Goal: Task Accomplishment & Management: Manage account settings

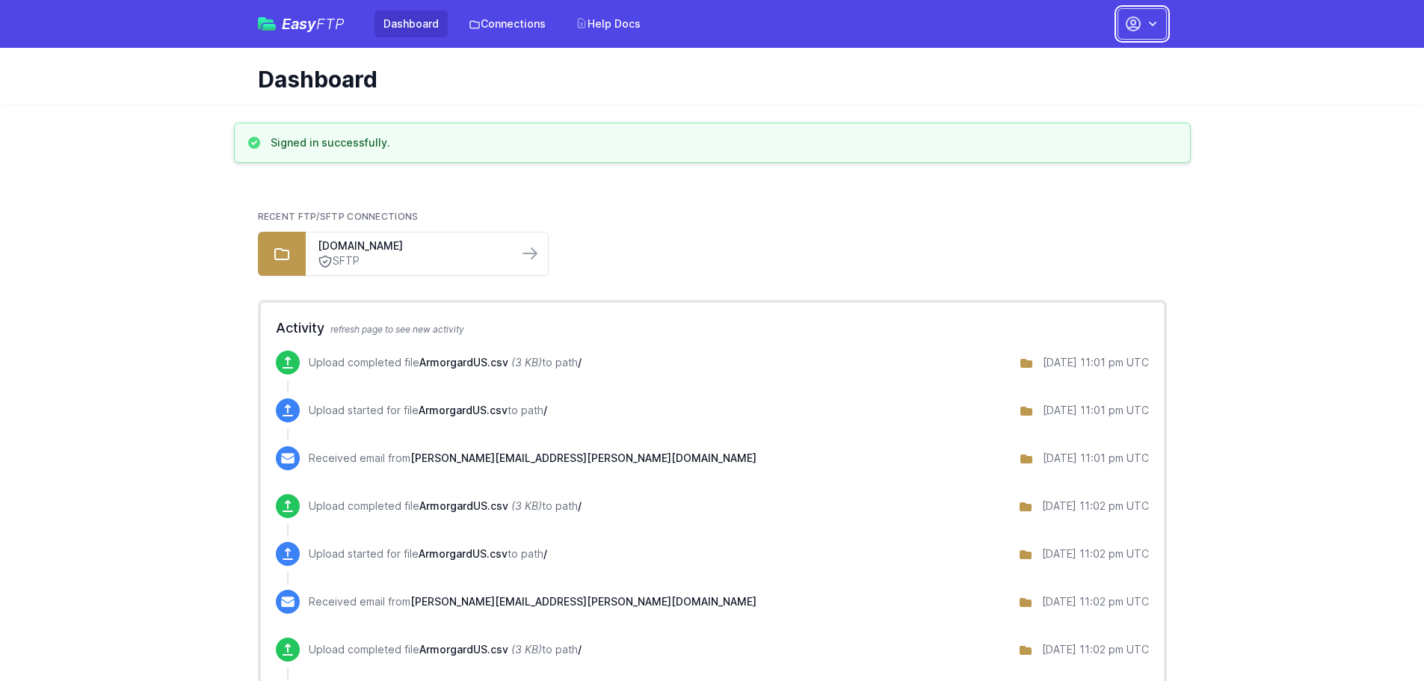
click at [1152, 26] on icon "button" at bounding box center [1153, 23] width 15 height 15
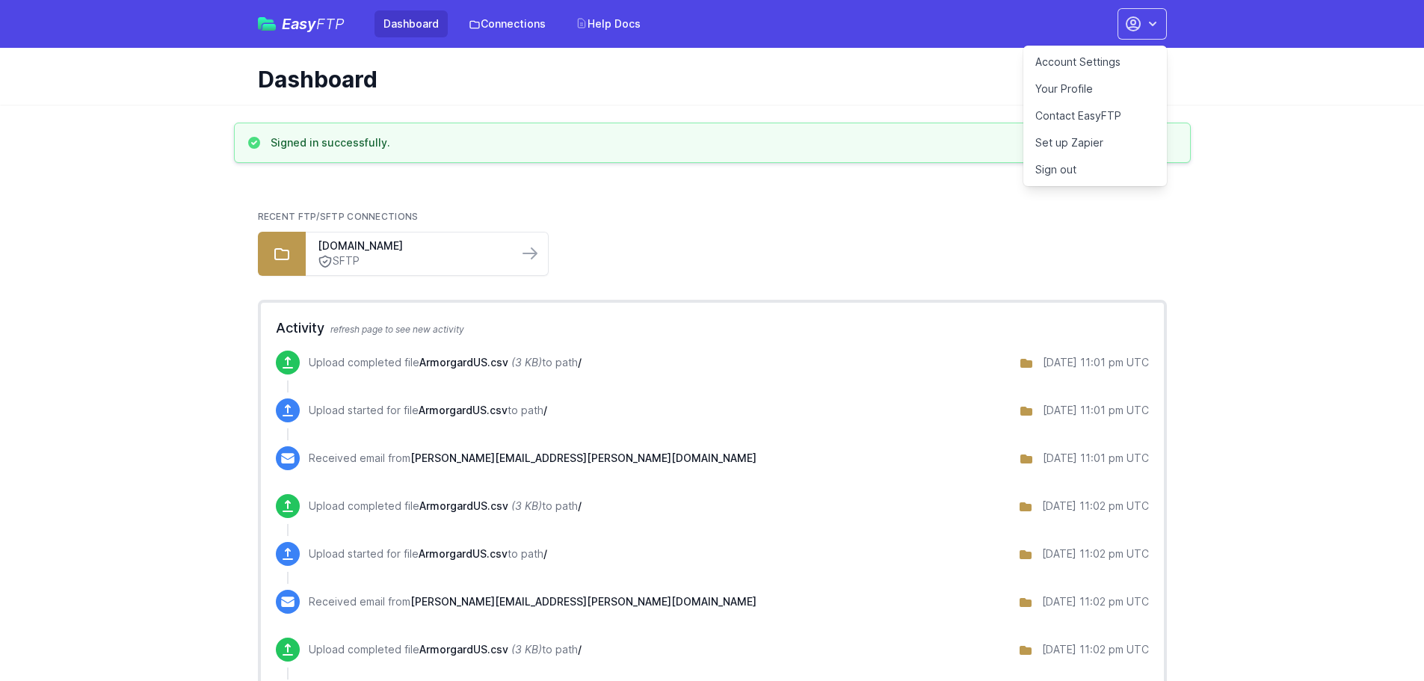
click at [1069, 64] on link "Account Settings" at bounding box center [1096, 62] width 144 height 27
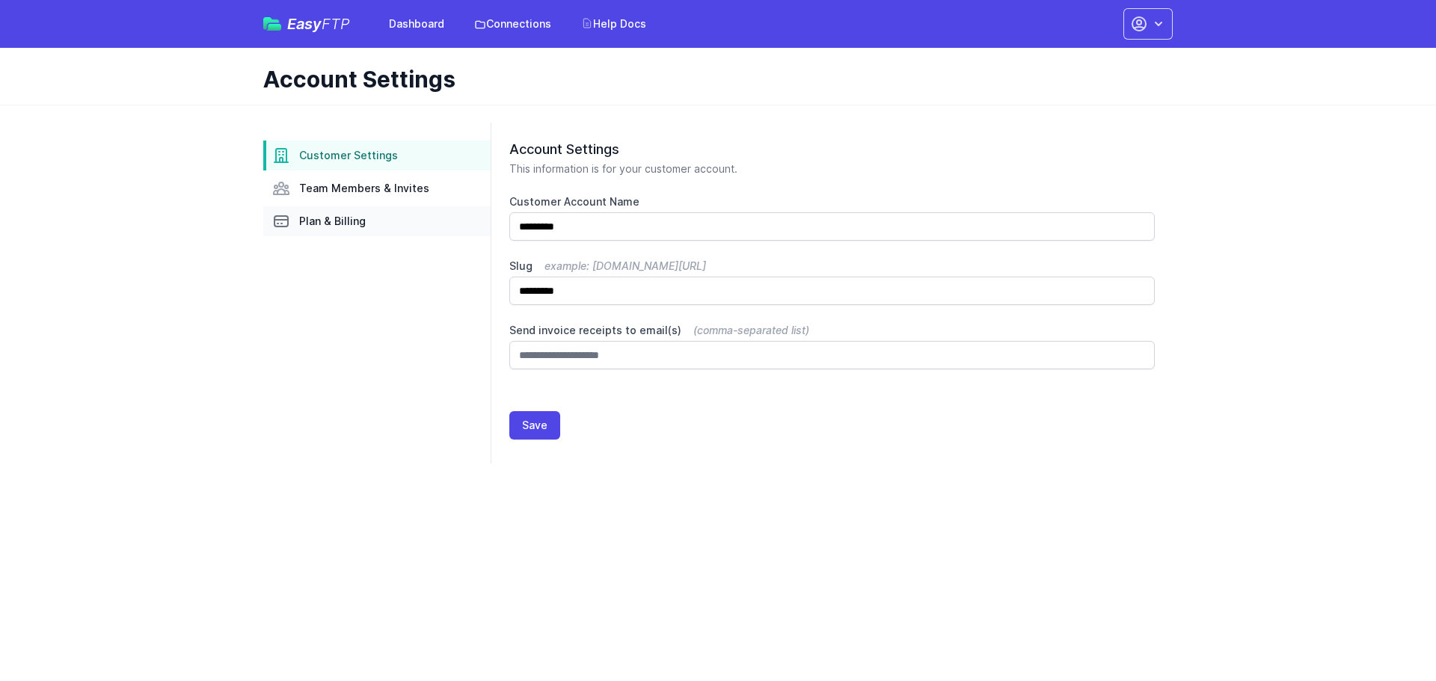
click at [344, 222] on span "Plan & Billing" at bounding box center [332, 221] width 67 height 15
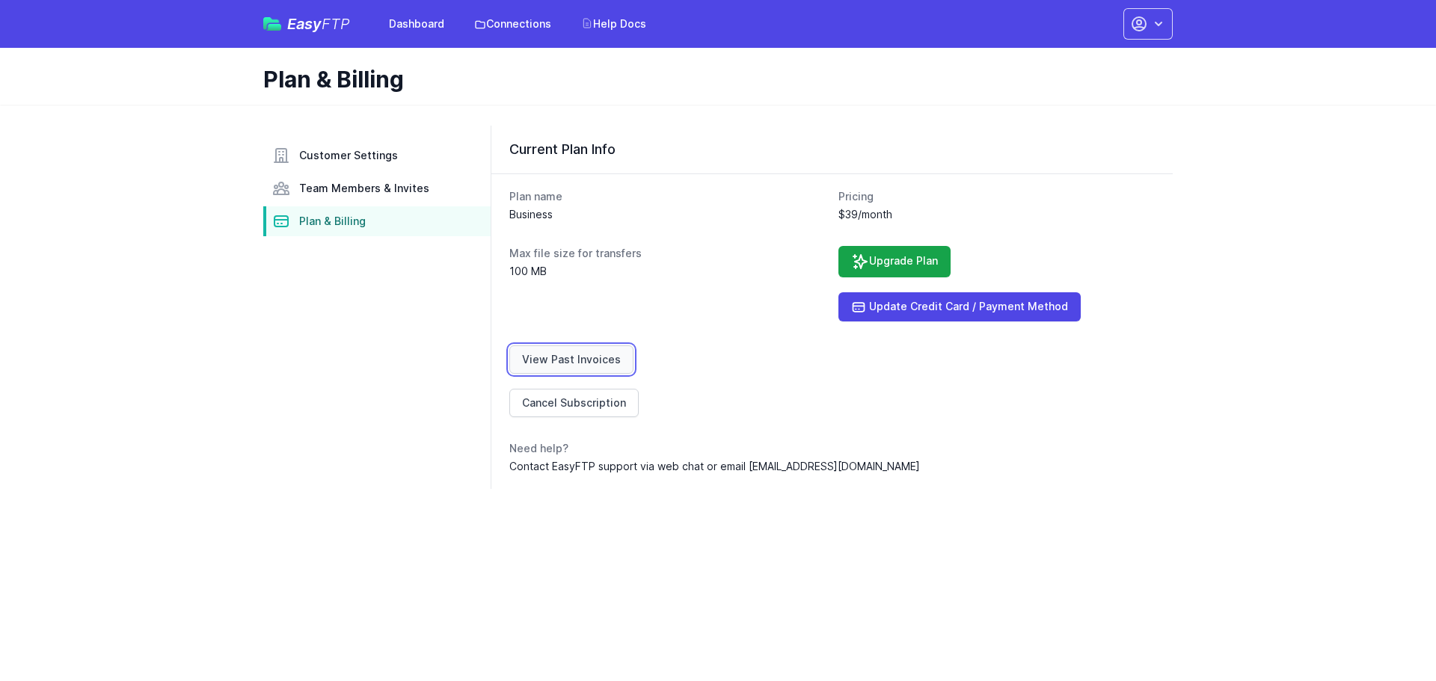
click at [589, 363] on link "View Past Invoices" at bounding box center [571, 359] width 124 height 28
